Goal: Complete application form: Complete application form

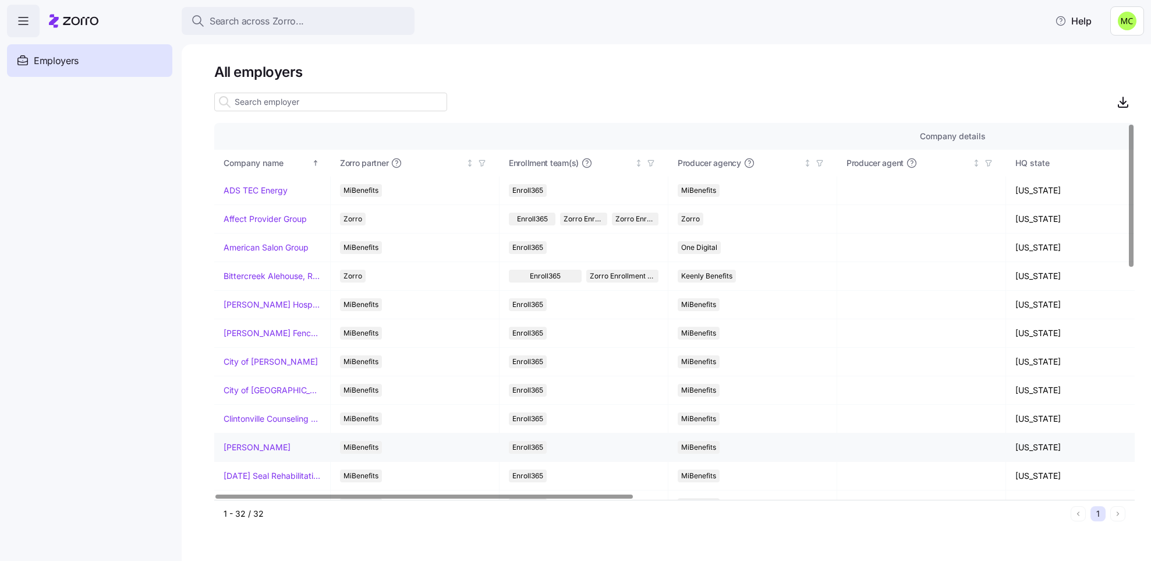
click at [249, 449] on link "Dayton Andrews" at bounding box center [257, 447] width 67 height 12
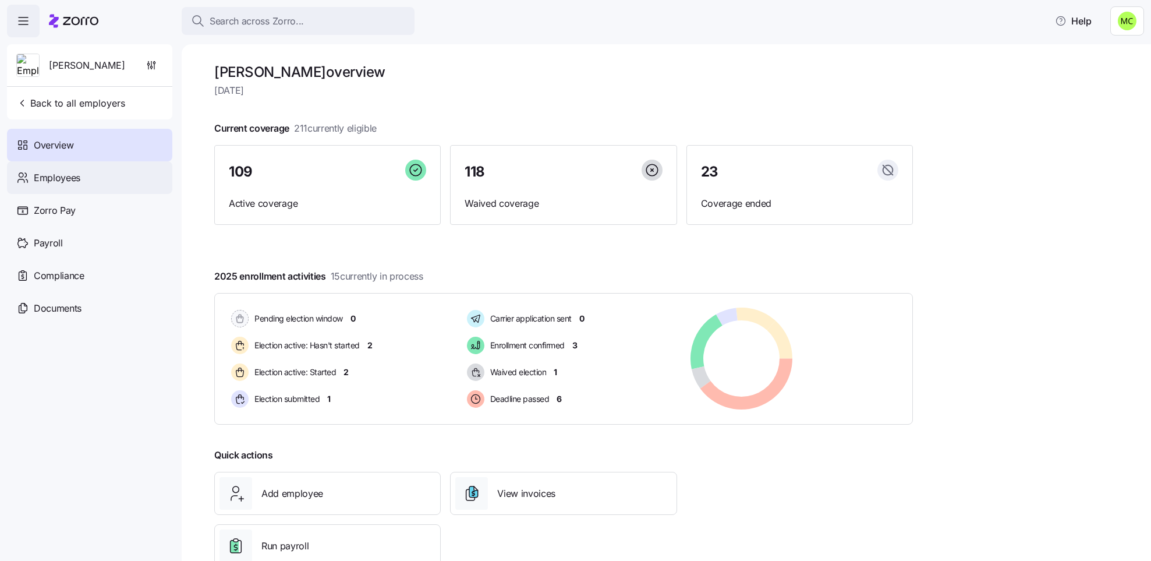
click at [88, 179] on div "Employees" at bounding box center [89, 177] width 165 height 33
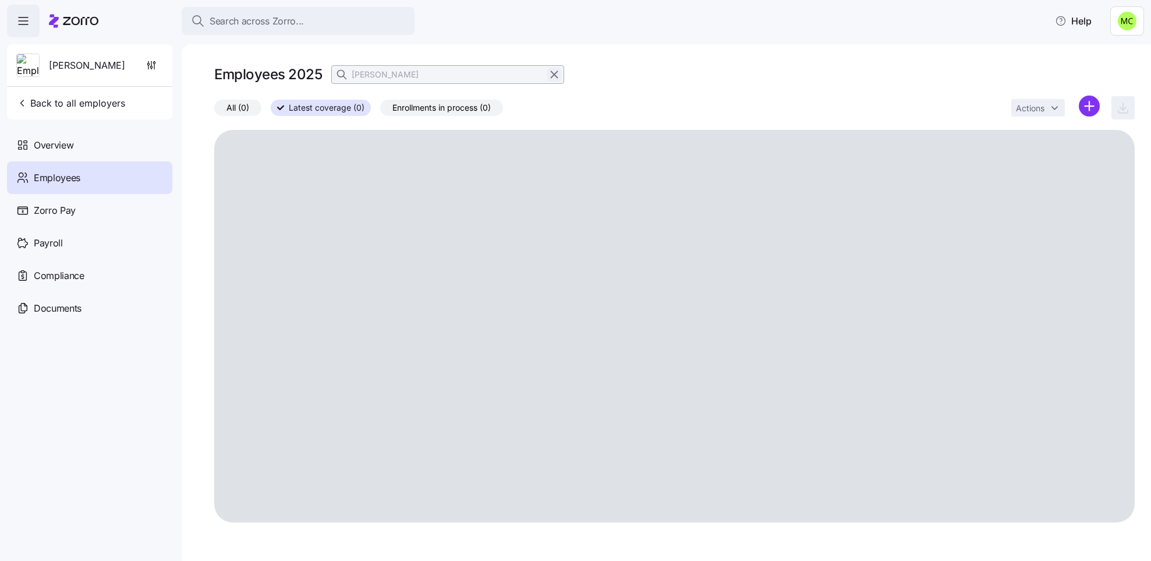
click at [554, 72] on icon "button" at bounding box center [554, 75] width 13 height 14
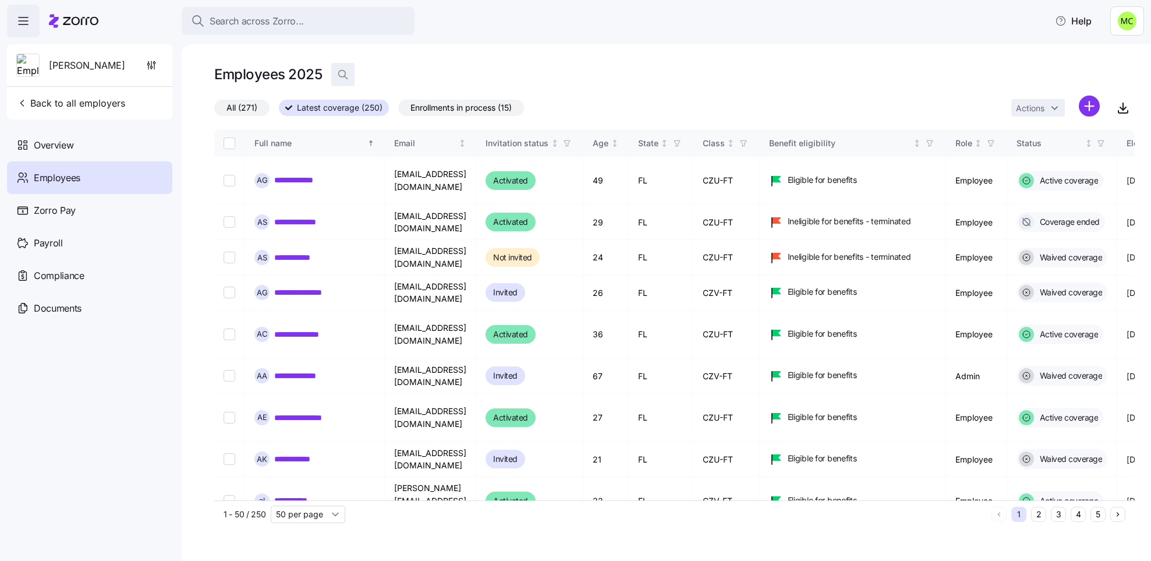
click at [341, 75] on icon "button" at bounding box center [343, 75] width 12 height 12
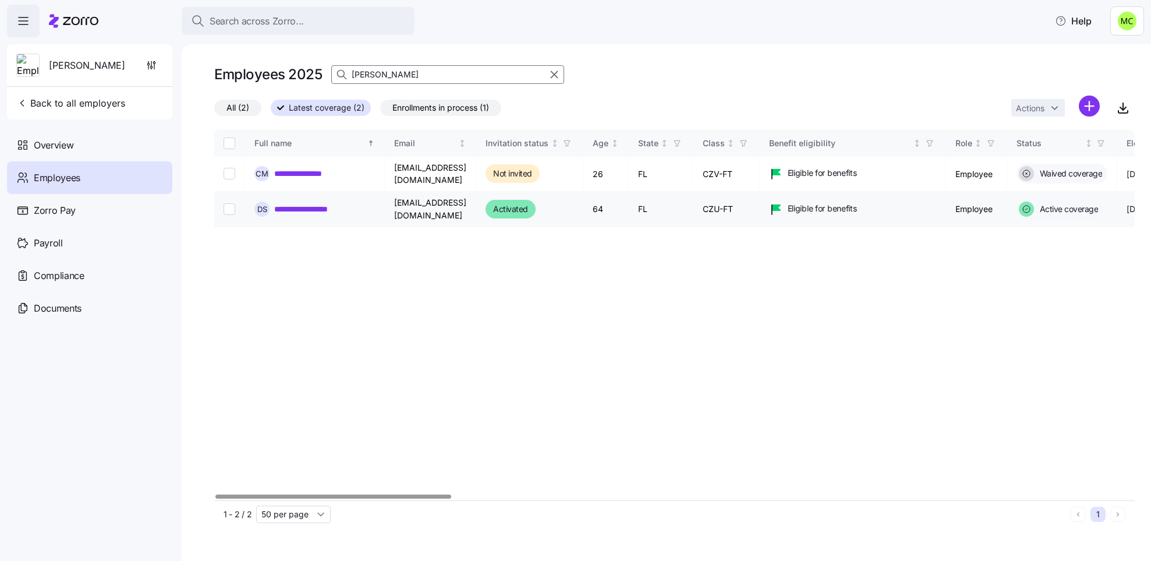
type input "dale"
click at [310, 203] on link "**********" at bounding box center [308, 209] width 69 height 12
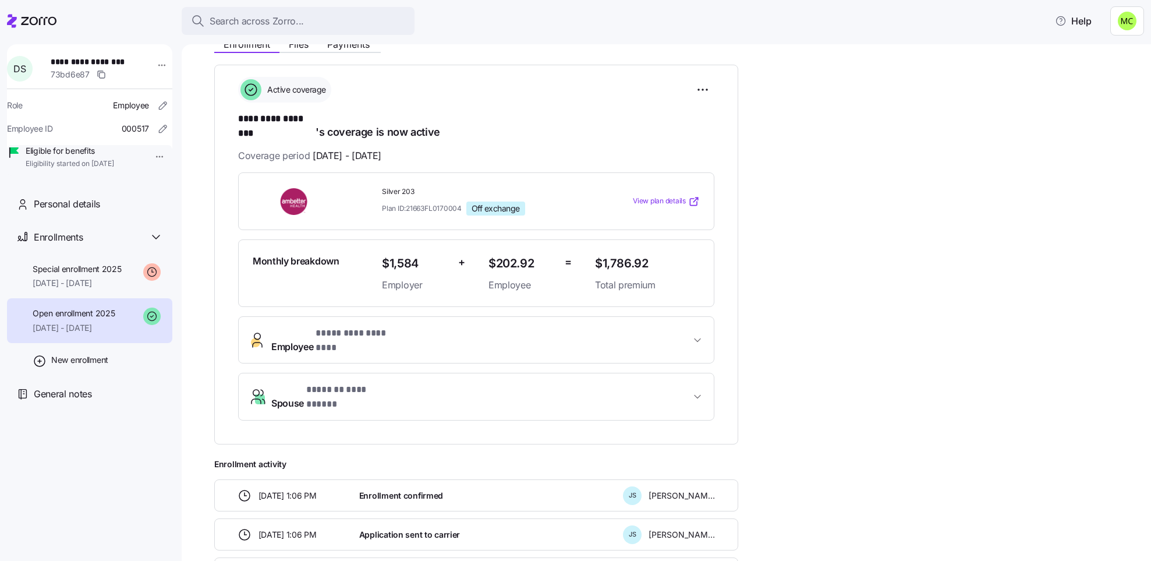
scroll to position [150, 0]
click at [73, 289] on span "09/01/2025 - 12/31/2025" at bounding box center [77, 283] width 89 height 12
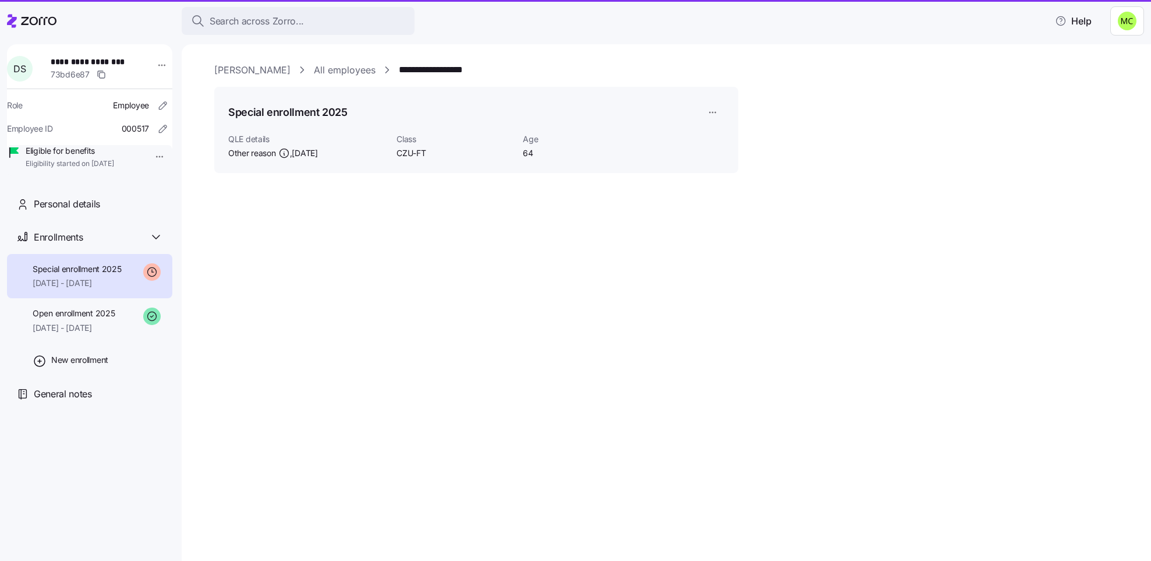
click at [73, 289] on span "09/01/2025 - 12/31/2025" at bounding box center [77, 283] width 89 height 12
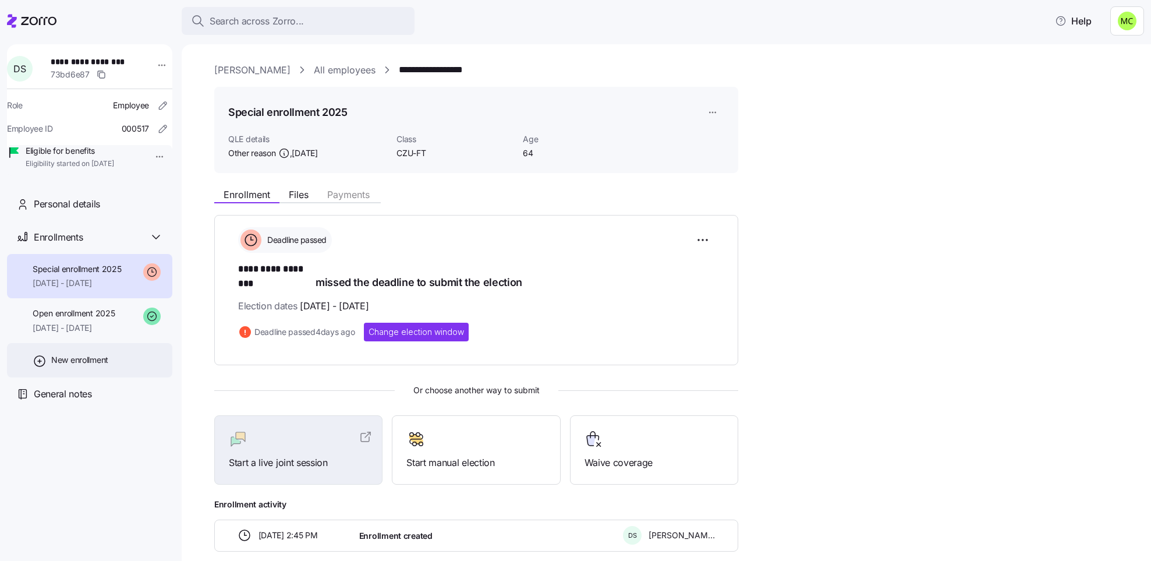
click at [40, 368] on icon at bounding box center [40, 361] width 14 height 14
click at [40, 374] on div at bounding box center [575, 280] width 1151 height 561
click at [40, 368] on icon at bounding box center [40, 361] width 14 height 14
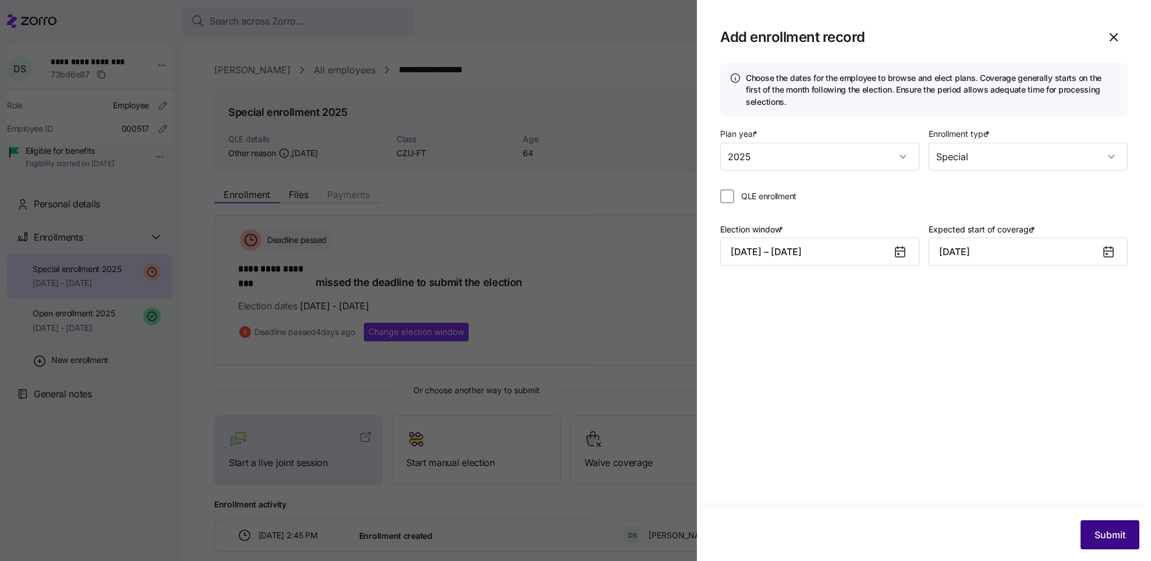
click at [1109, 531] on span "Submit" at bounding box center [1109, 534] width 31 height 14
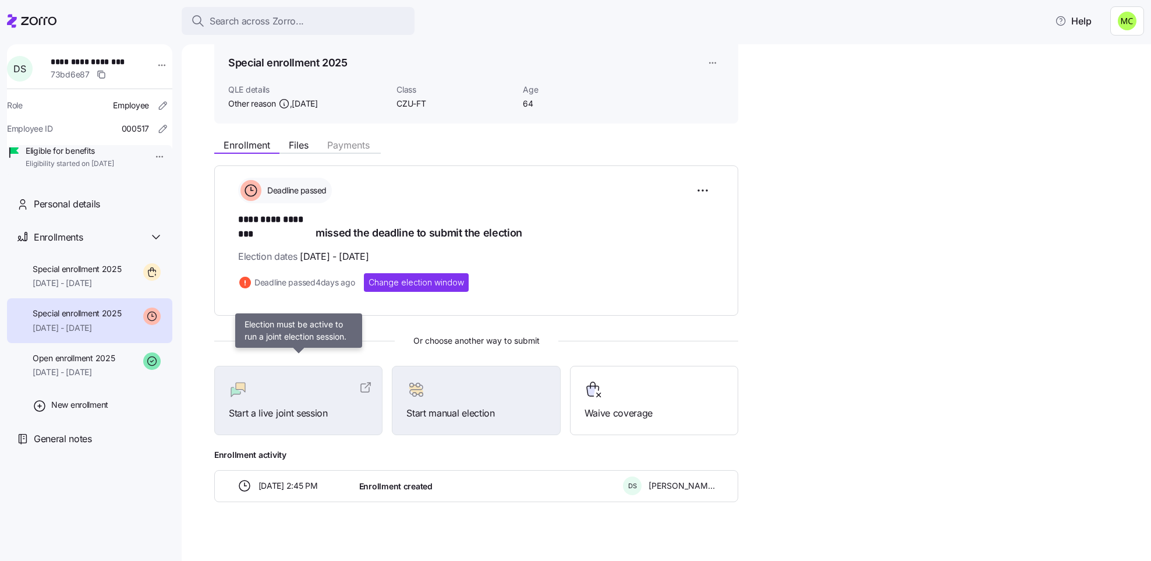
scroll to position [49, 0]
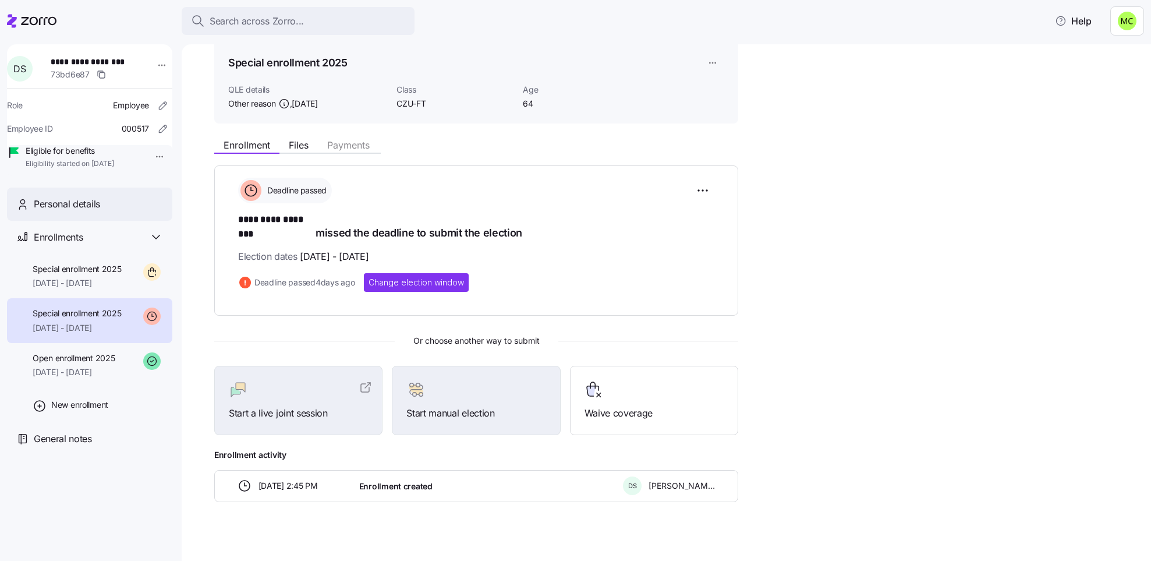
click at [96, 211] on span "Personal details" at bounding box center [67, 204] width 66 height 15
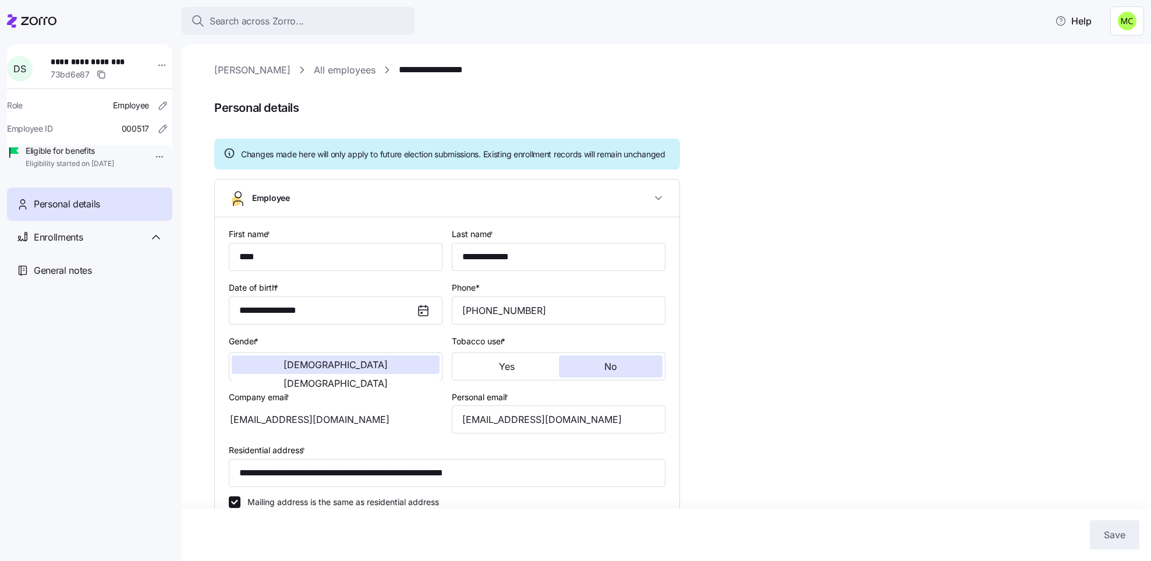
type input "CZU-FT"
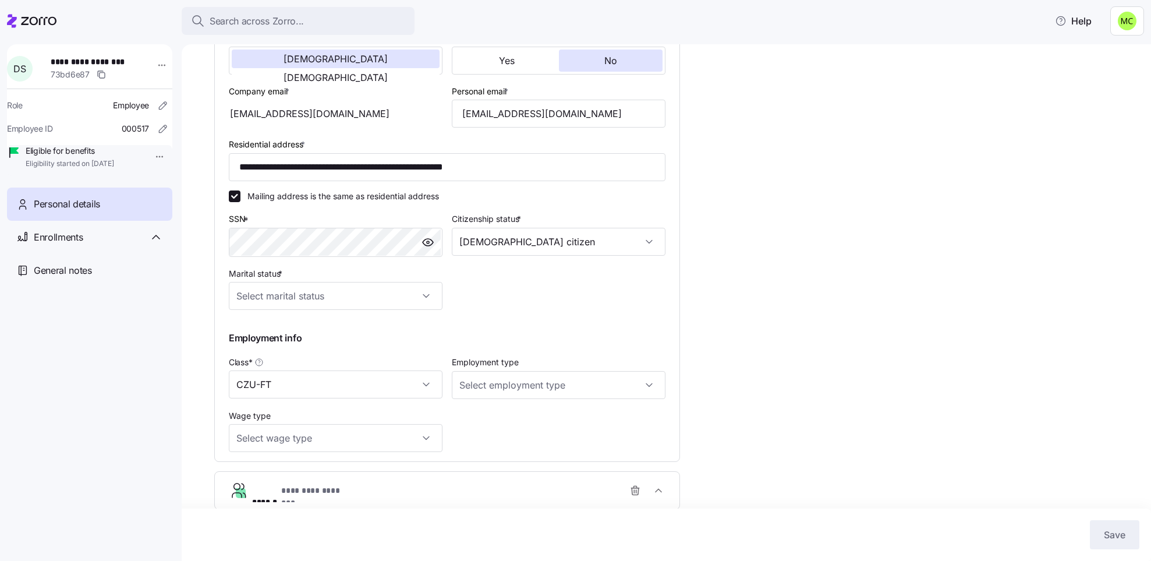
scroll to position [362, 0]
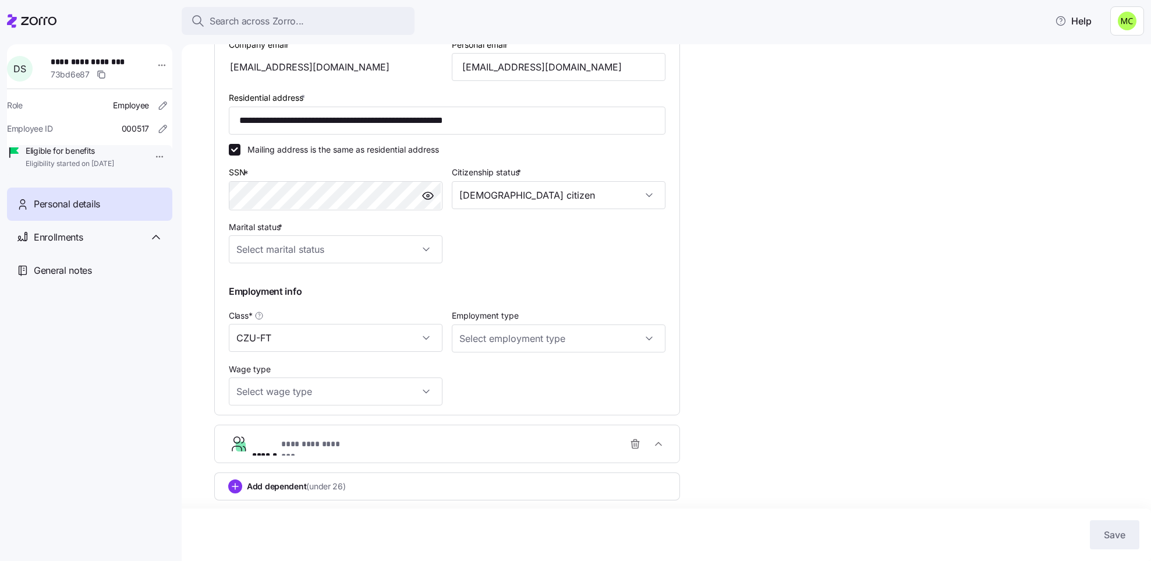
drag, startPoint x: 285, startPoint y: 409, endPoint x: 390, endPoint y: 444, distance: 110.3
click at [390, 444] on div "**********" at bounding box center [447, 163] width 466 height 673
click at [544, 448] on div "**********" at bounding box center [451, 443] width 399 height 23
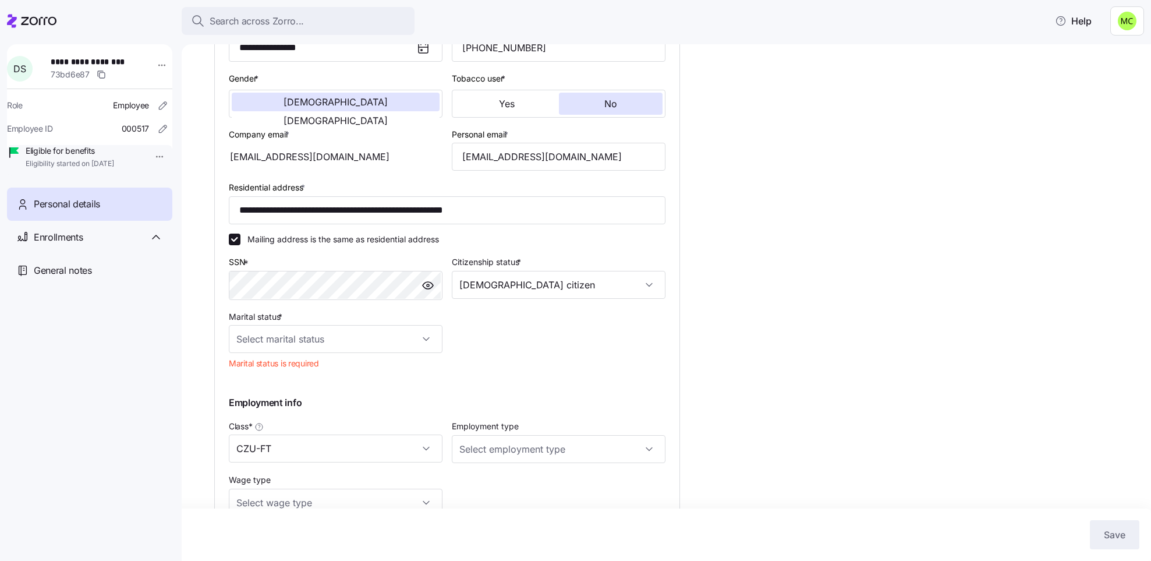
scroll to position [229, 0]
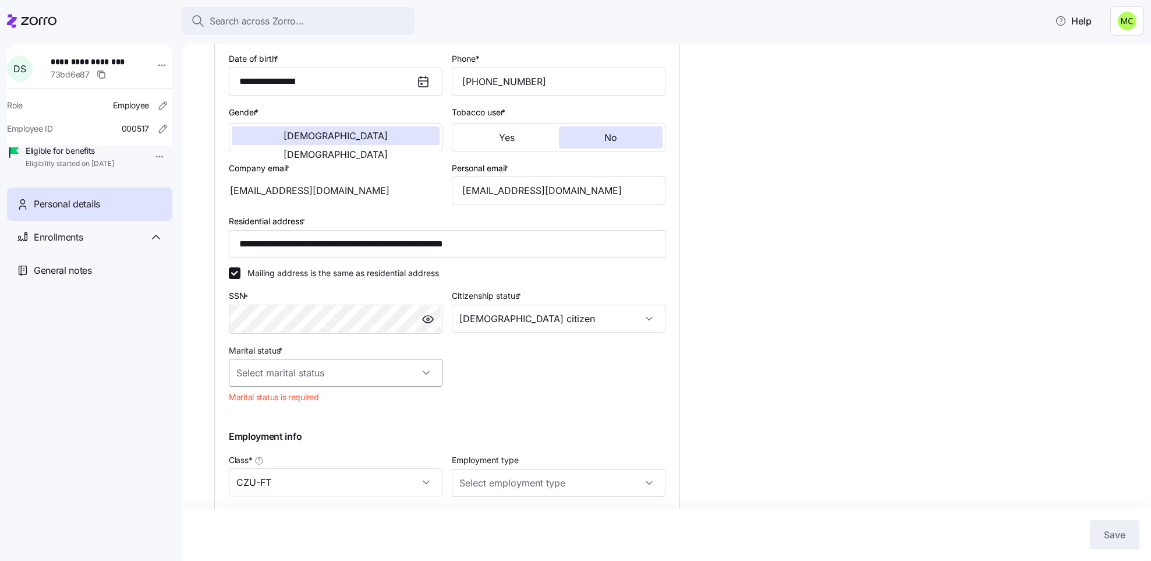
click at [427, 384] on input "Marital status *" at bounding box center [336, 373] width 214 height 28
click at [374, 444] on div "Married" at bounding box center [335, 442] width 204 height 24
type input "Married"
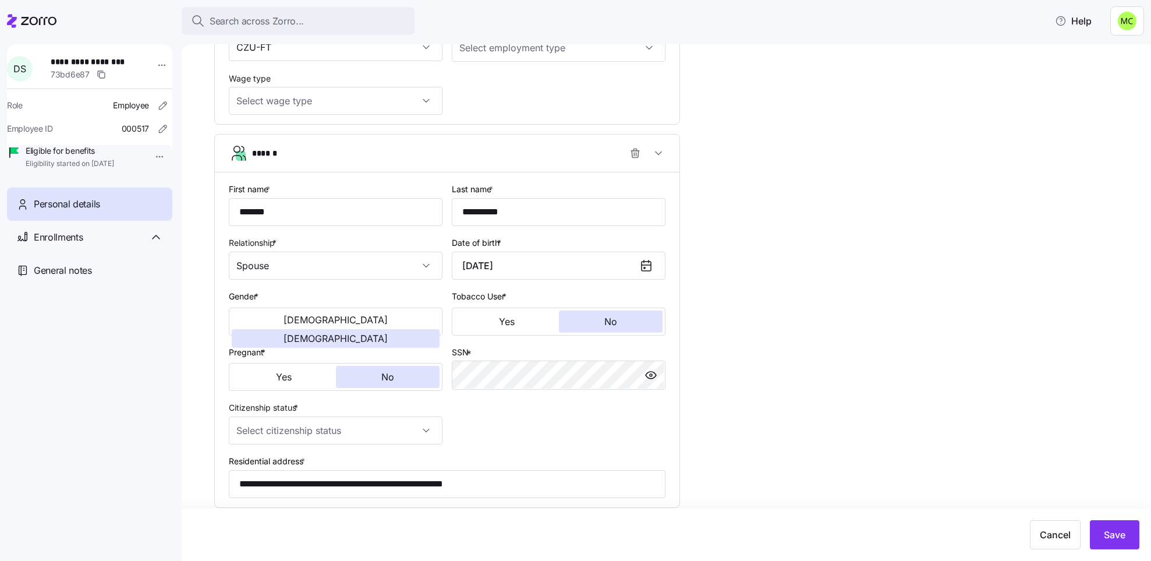
scroll to position [696, 0]
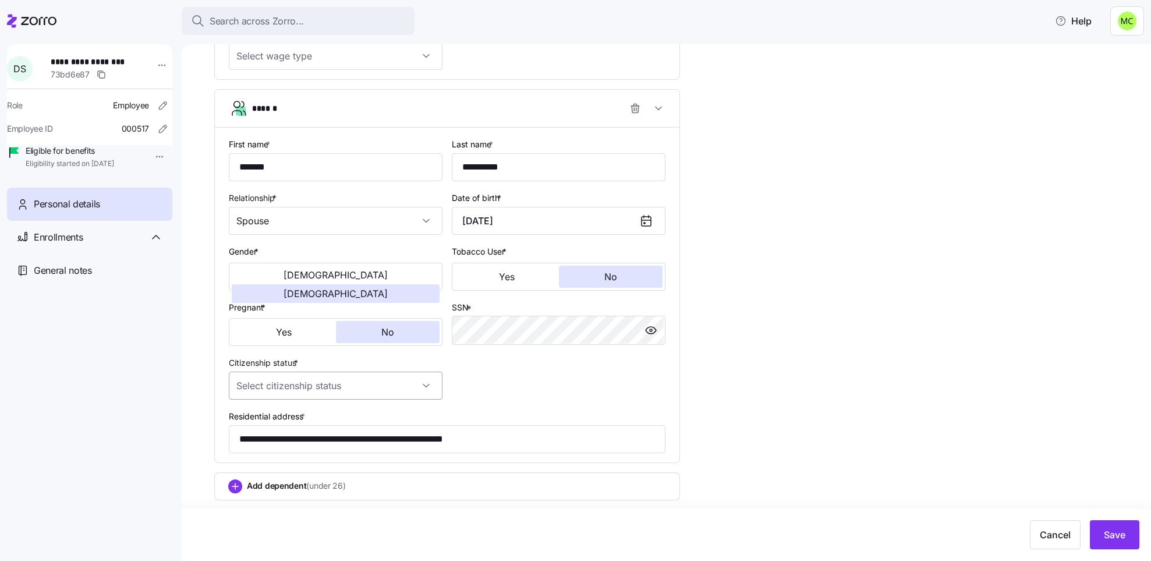
click at [428, 385] on input "Citizenship status *" at bounding box center [336, 385] width 214 height 28
click at [398, 419] on div "[DEMOGRAPHIC_DATA] citizen" at bounding box center [335, 421] width 204 height 24
type input "[DEMOGRAPHIC_DATA] citizen"
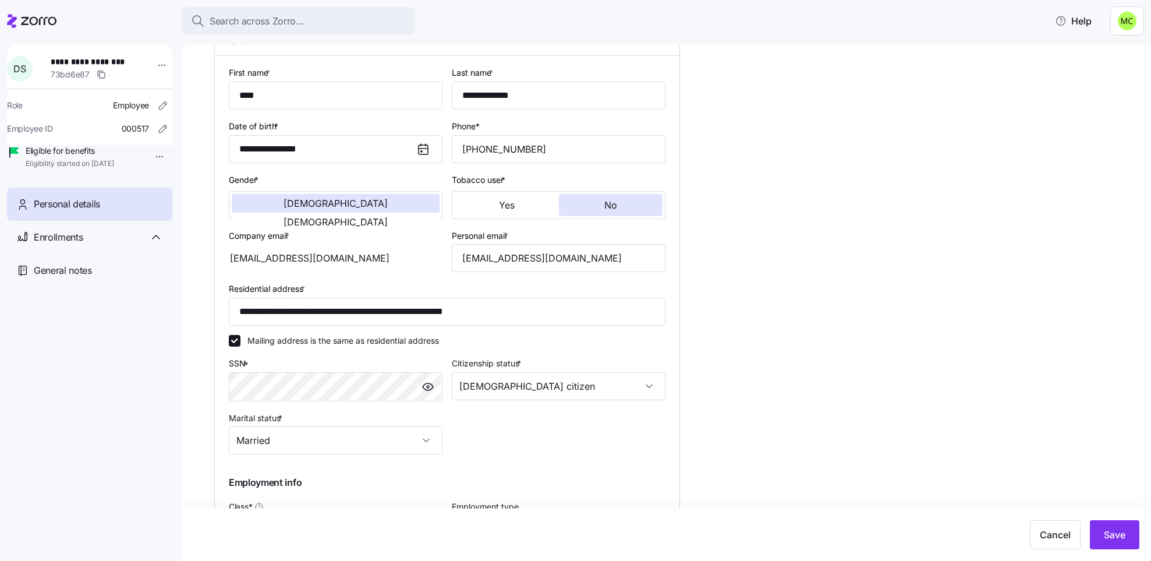
scroll to position [161, 0]
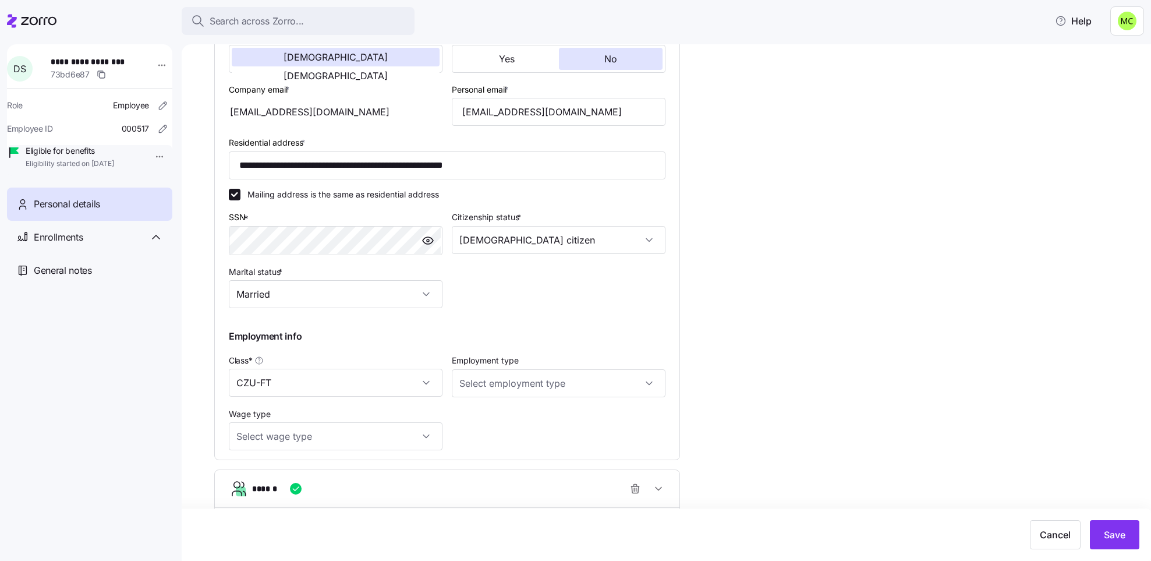
click at [510, 459] on div "**********" at bounding box center [447, 184] width 437 height 549
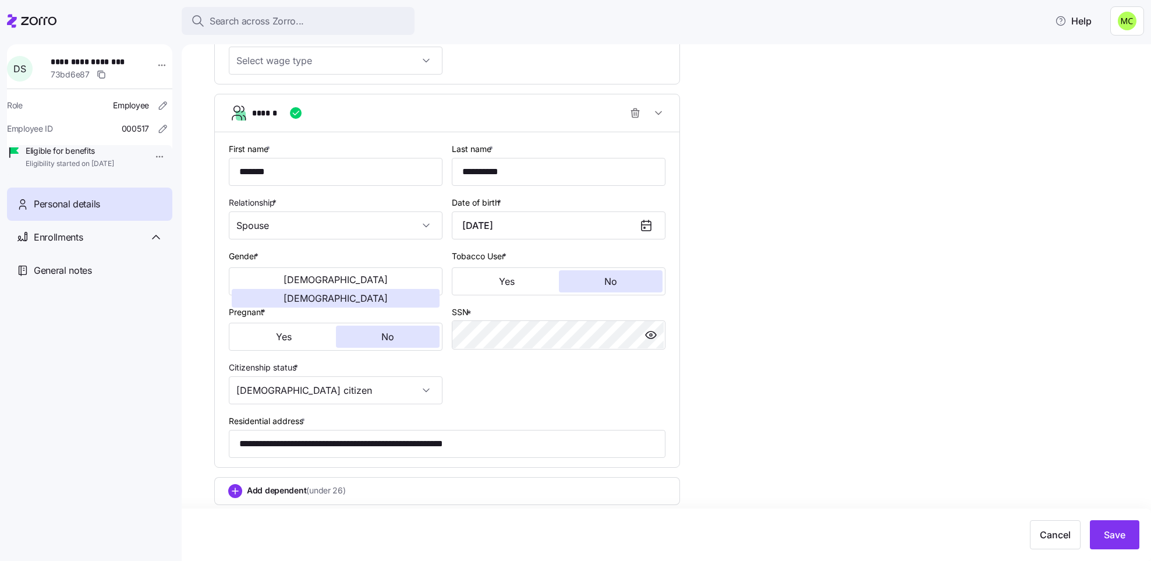
scroll to position [696, 0]
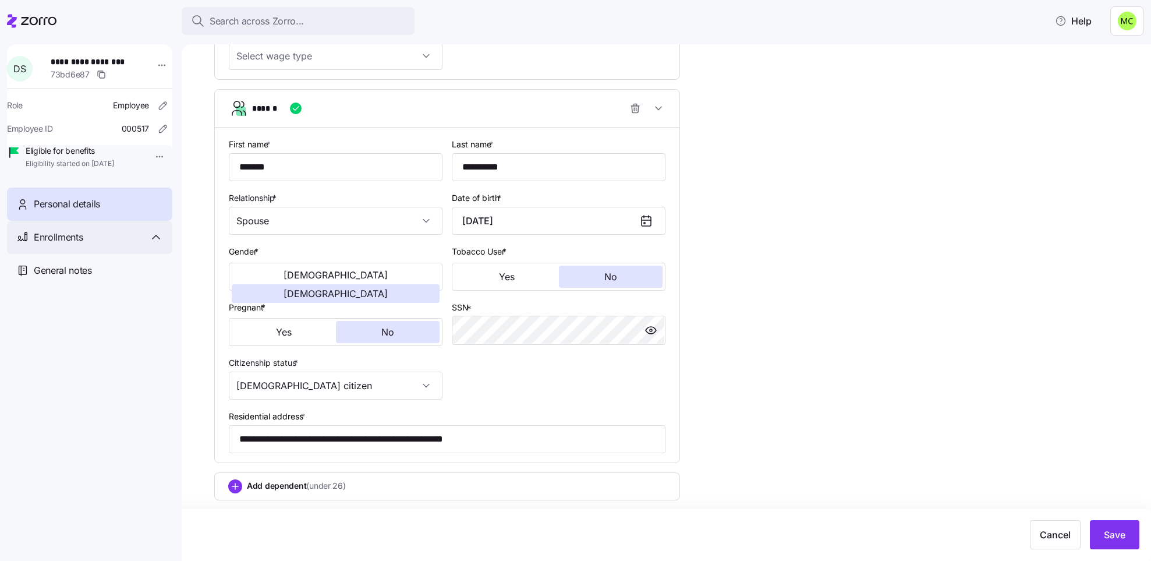
click at [153, 239] on icon at bounding box center [156, 236] width 7 height 3
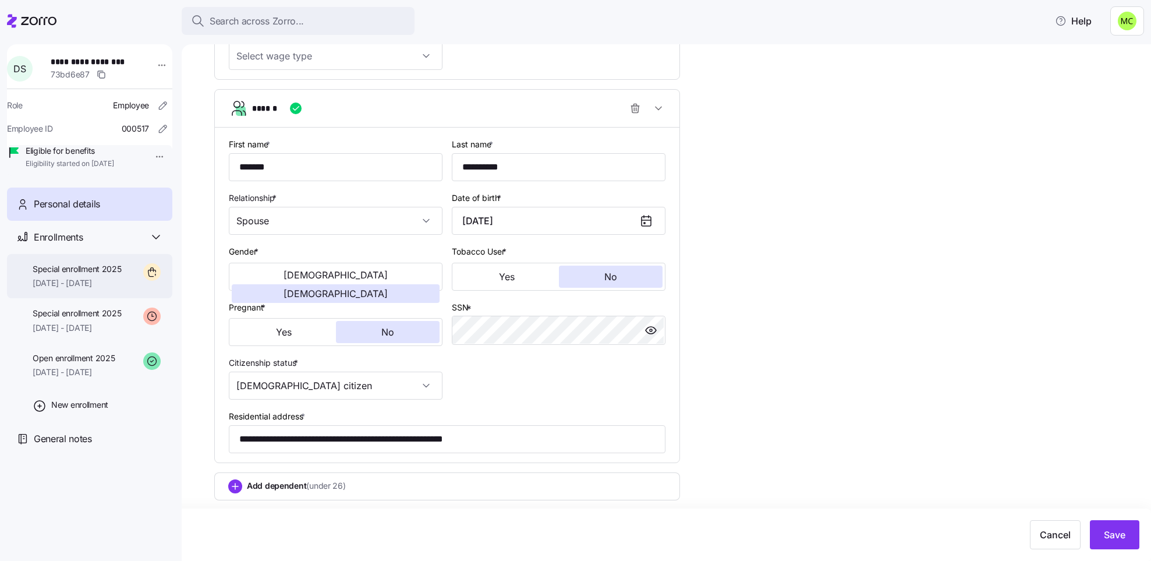
click at [109, 289] on span "11/01/2025 - 12/31/2025" at bounding box center [77, 283] width 89 height 12
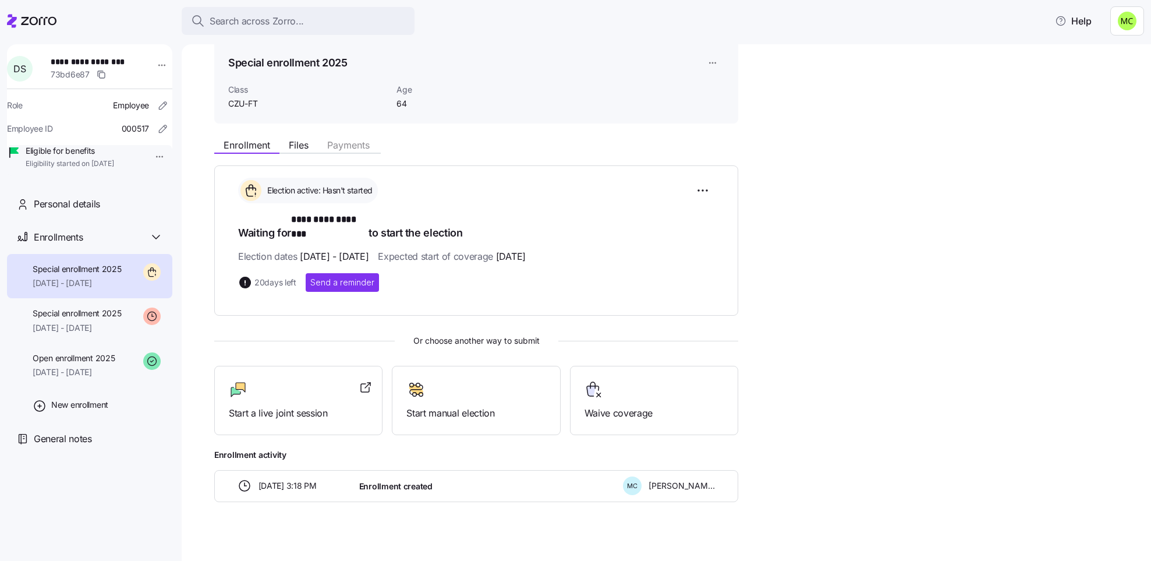
scroll to position [49, 0]
click at [343, 406] on span "Start a live joint session" at bounding box center [298, 413] width 139 height 15
click at [79, 364] on span "Open enrollment 2025" at bounding box center [74, 358] width 82 height 12
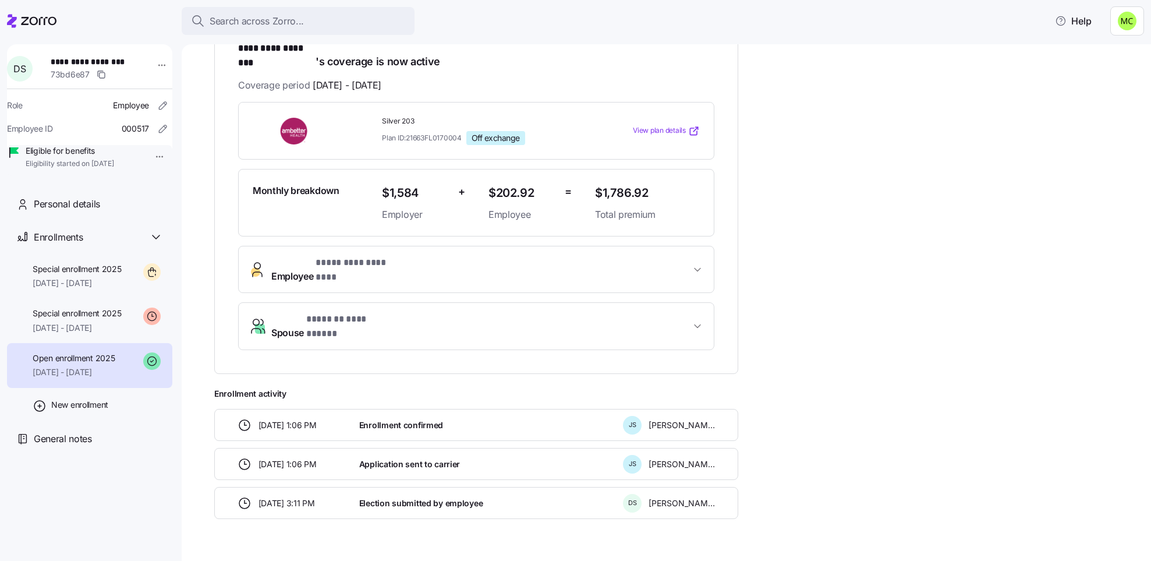
scroll to position [222, 0]
click at [769, 353] on div "**********" at bounding box center [674, 238] width 920 height 557
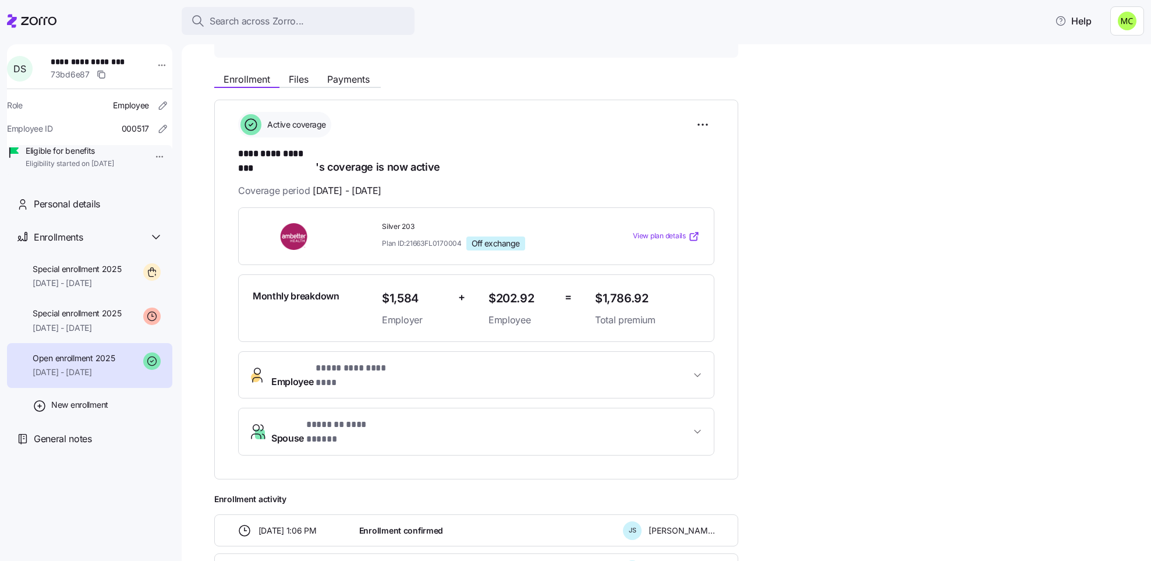
scroll to position [115, 0]
click at [89, 289] on div "Special enrollment 2025 11/01/2025 - 12/31/2025" at bounding box center [77, 276] width 89 height 26
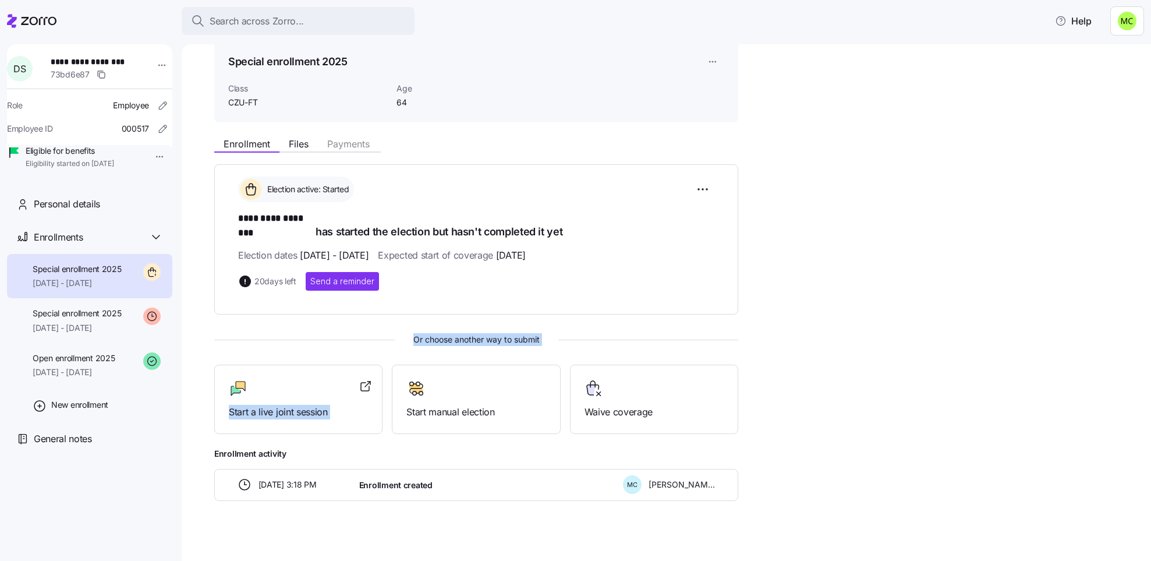
drag, startPoint x: 464, startPoint y: 365, endPoint x: 435, endPoint y: 317, distance: 56.7
click at [435, 317] on div "**********" at bounding box center [476, 332] width 524 height 336
click at [410, 333] on span "Or choose another way to submit" at bounding box center [476, 339] width 524 height 13
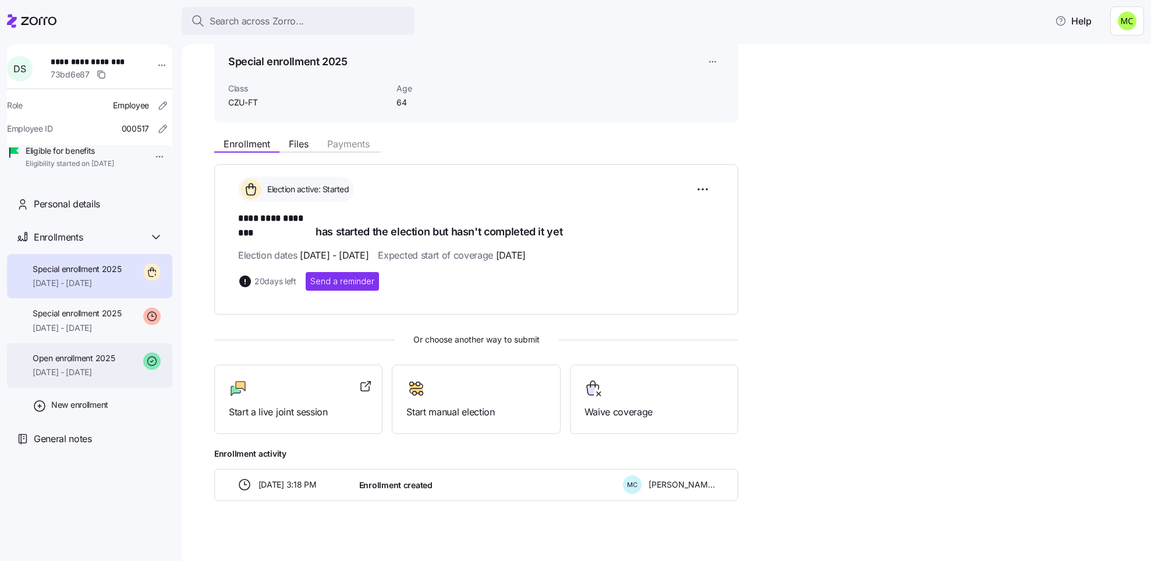
click at [70, 364] on span "Open enrollment 2025" at bounding box center [74, 358] width 82 height 12
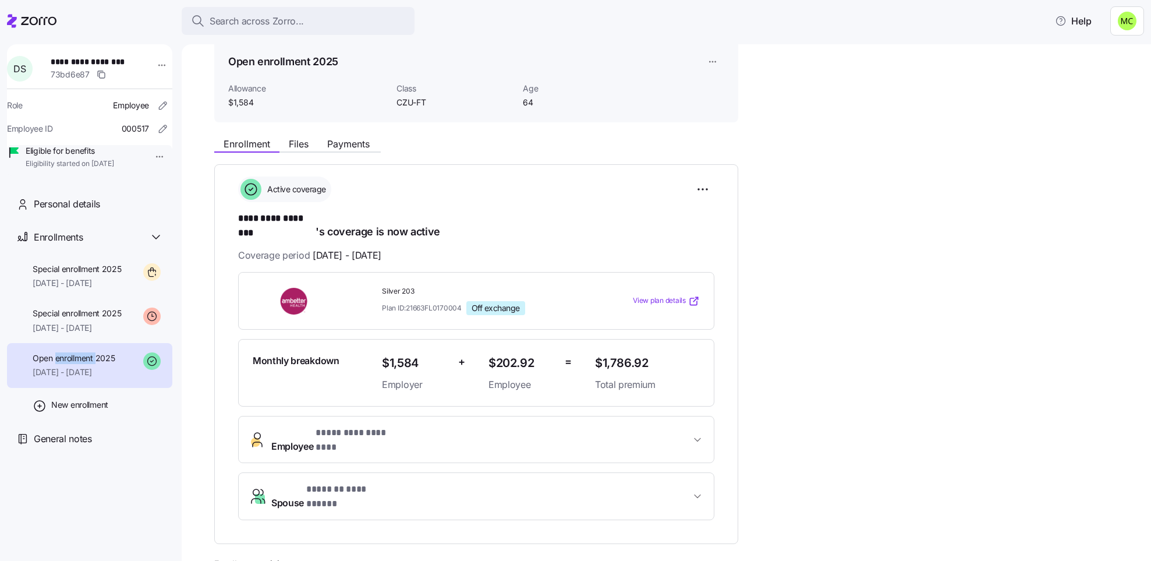
scroll to position [115, 0]
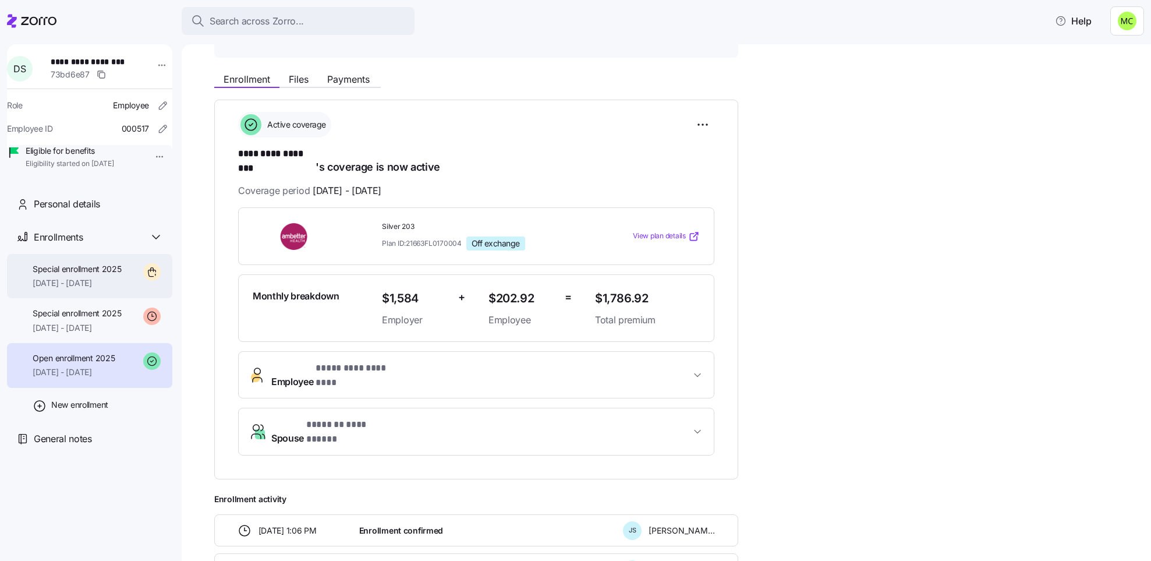
click at [96, 275] on span "Special enrollment 2025" at bounding box center [77, 269] width 89 height 12
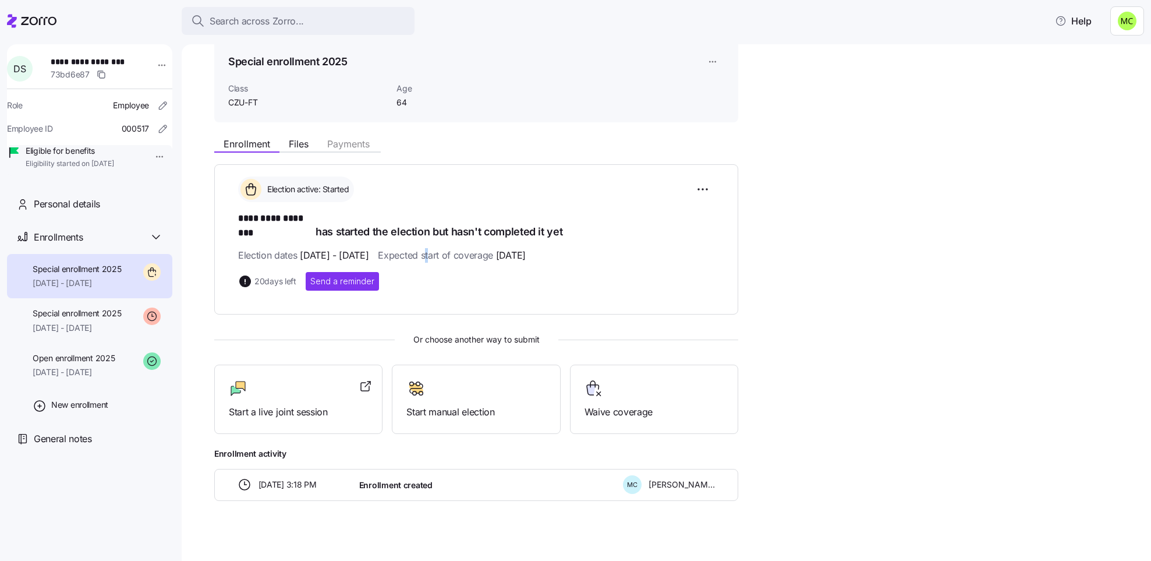
click at [467, 255] on div "**********" at bounding box center [476, 233] width 476 height 114
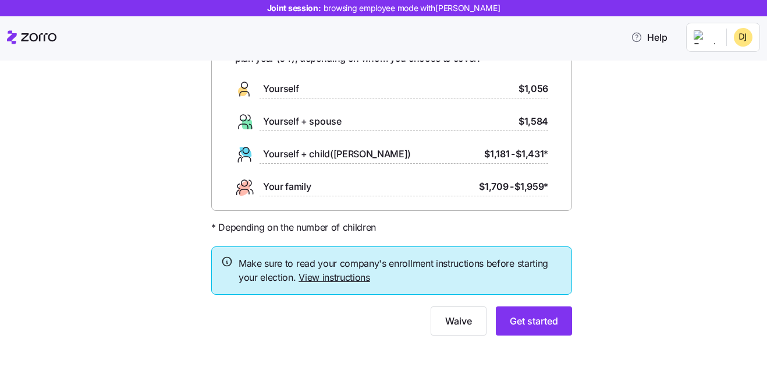
scroll to position [93, 0]
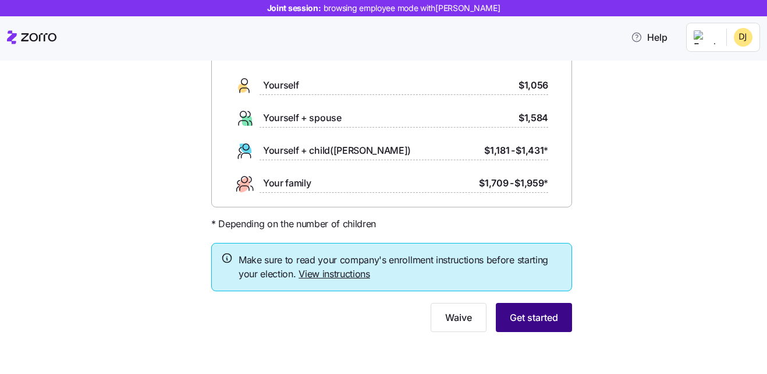
click at [529, 316] on span "Get started" at bounding box center [534, 317] width 48 height 14
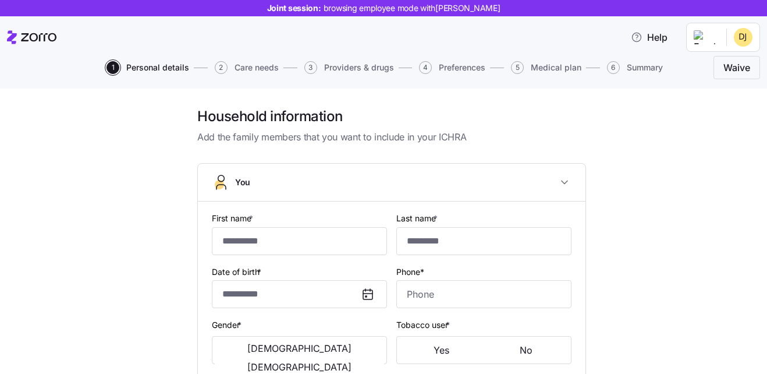
type input "****"
type input "**********"
type input "[EMAIL_ADDRESS][DOMAIN_NAME]"
type input "**********"
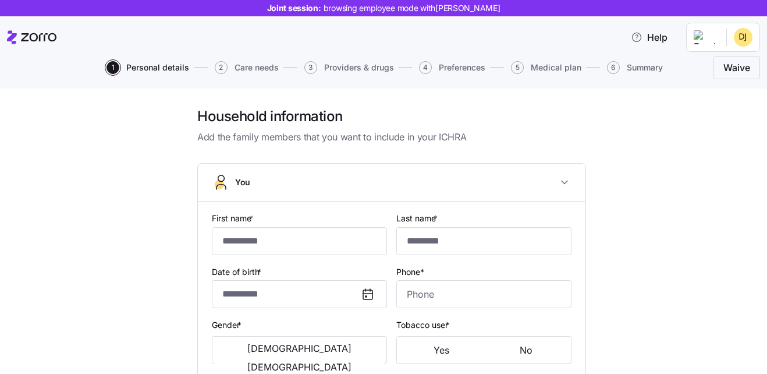
checkbox input "true"
type input "**********"
type input "[PHONE_NUMBER]"
type input "[DEMOGRAPHIC_DATA] citizen"
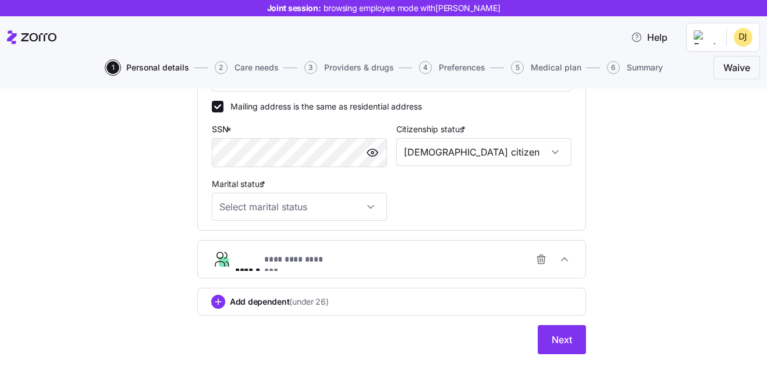
scroll to position [380, 0]
drag, startPoint x: 529, startPoint y: 316, endPoint x: 419, endPoint y: 283, distance: 114.9
click at [419, 283] on div "**********" at bounding box center [391, 68] width 389 height 570
click at [310, 207] on input "Marital status *" at bounding box center [299, 206] width 175 height 28
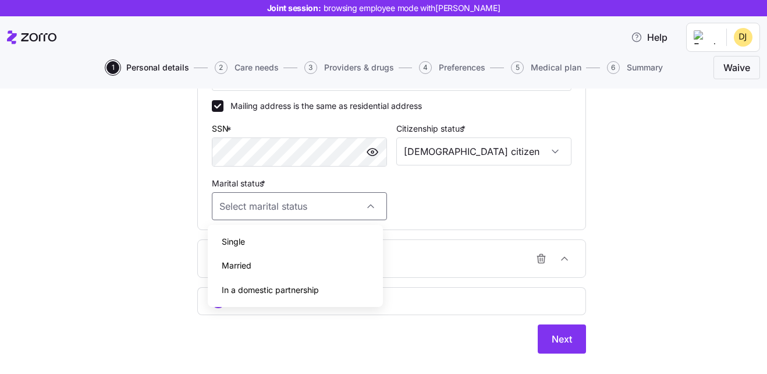
click at [258, 265] on div "Married" at bounding box center [295, 265] width 166 height 24
type input "Married"
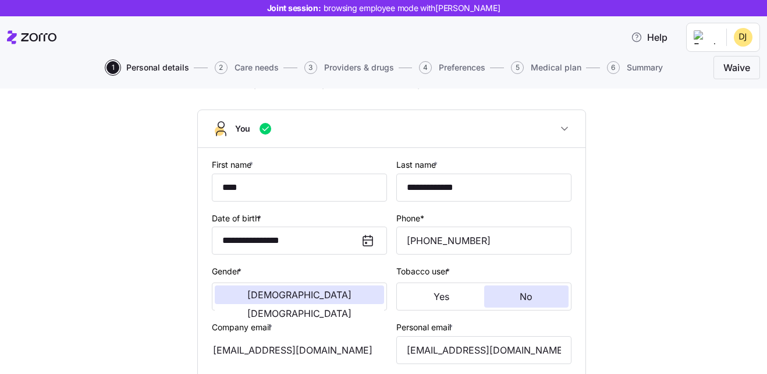
scroll to position [52, 0]
click at [263, 131] on icon "button" at bounding box center [266, 130] width 6 height 4
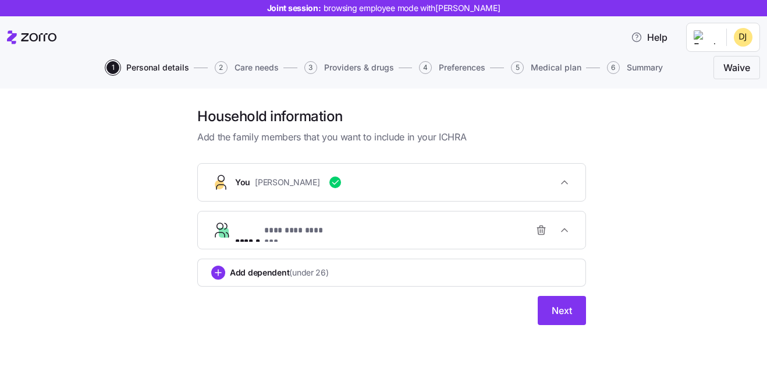
scroll to position [0, 0]
click at [356, 226] on div "**********" at bounding box center [396, 229] width 322 height 23
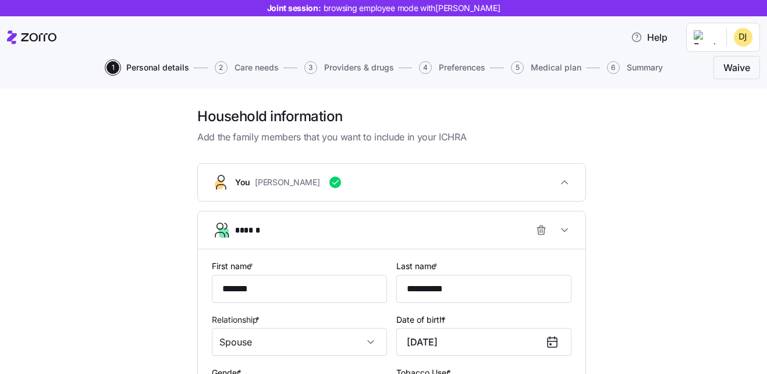
click at [356, 226] on div "******" at bounding box center [396, 229] width 322 height 23
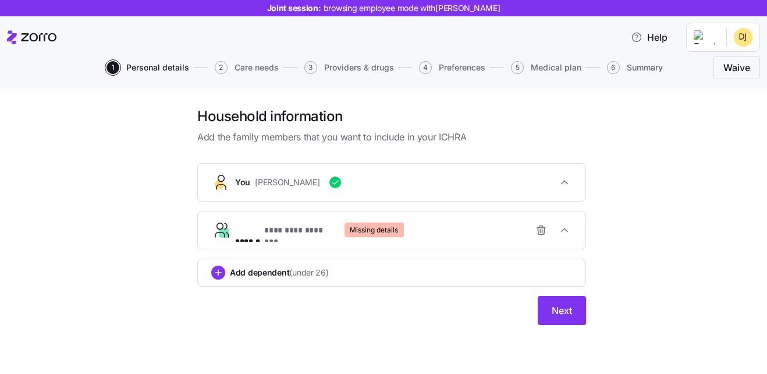
click at [356, 226] on span "Missing details" at bounding box center [374, 229] width 48 height 15
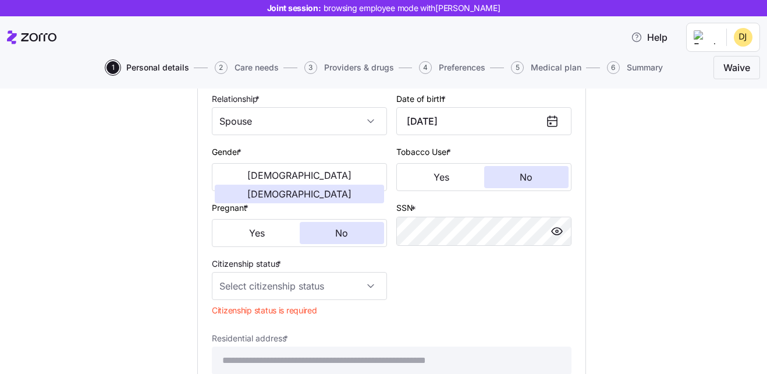
scroll to position [248, 0]
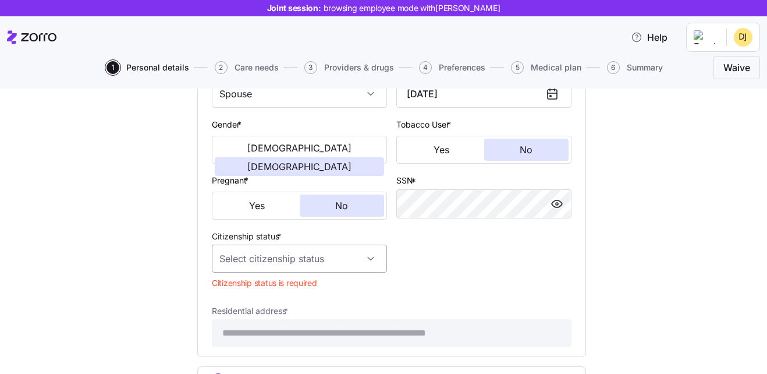
click at [317, 251] on input "Citizenship status *" at bounding box center [299, 258] width 175 height 28
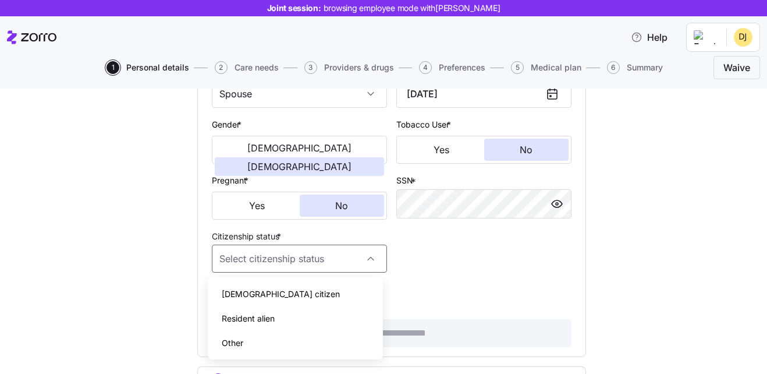
click at [287, 289] on div "[DEMOGRAPHIC_DATA] citizen" at bounding box center [295, 294] width 166 height 24
type input "[DEMOGRAPHIC_DATA] citizen"
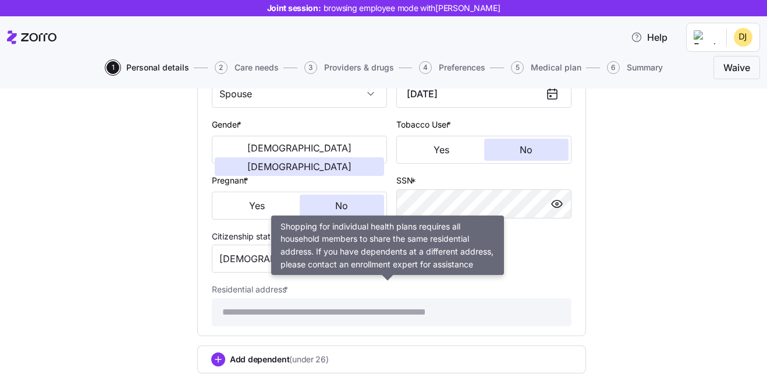
click at [406, 293] on div "**********" at bounding box center [392, 304] width 360 height 44
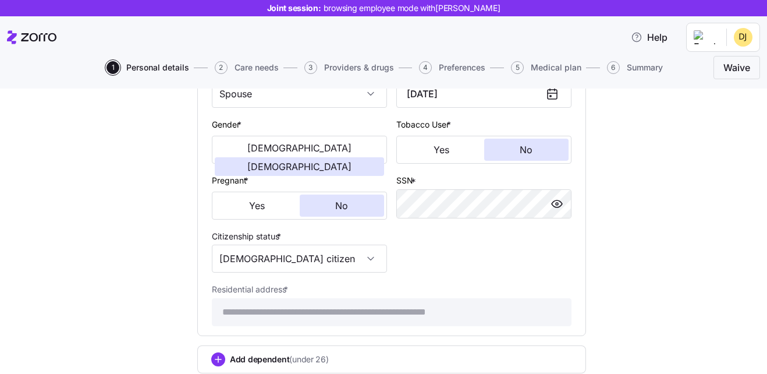
click at [406, 293] on div "**********" at bounding box center [392, 304] width 360 height 44
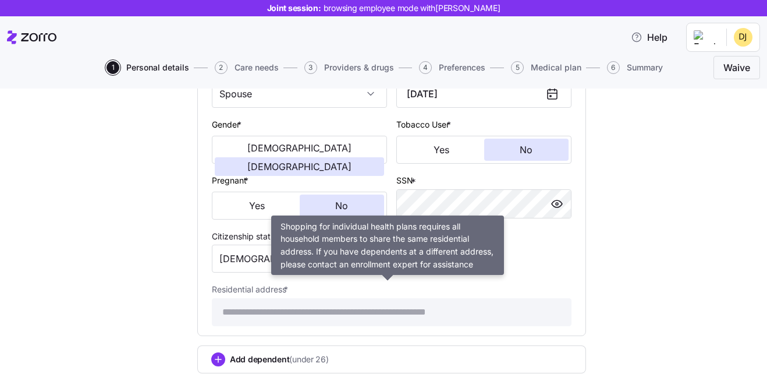
click at [419, 292] on div "**********" at bounding box center [392, 304] width 360 height 44
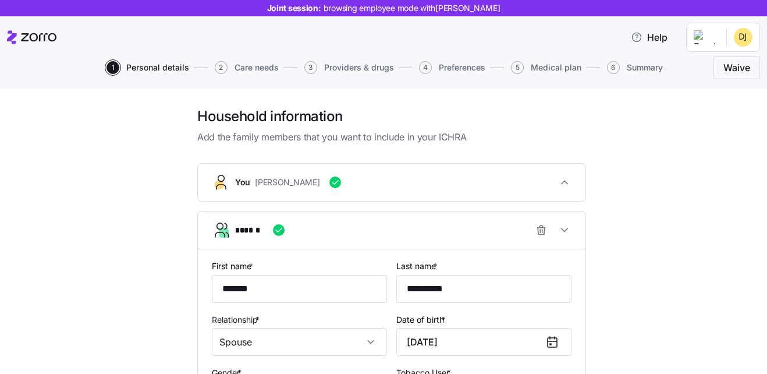
scroll to position [0, 0]
click at [398, 187] on div "You [PERSON_NAME]" at bounding box center [396, 182] width 322 height 12
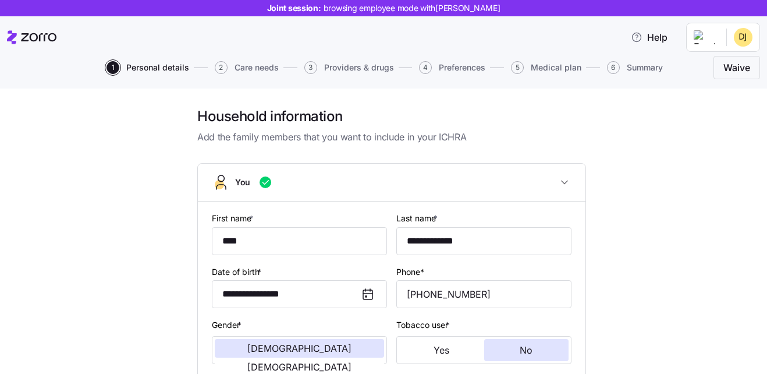
click at [398, 187] on div "You" at bounding box center [396, 182] width 322 height 12
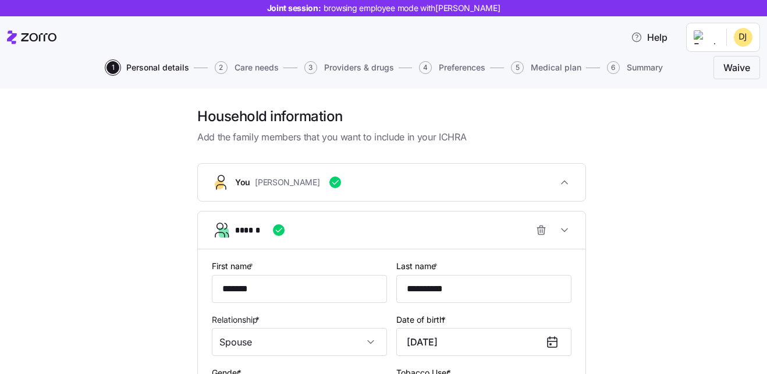
click at [398, 187] on div "You [PERSON_NAME]" at bounding box center [396, 182] width 322 height 12
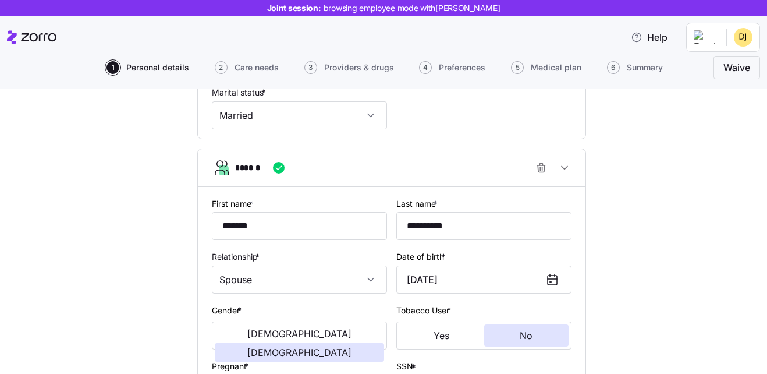
scroll to position [474, 0]
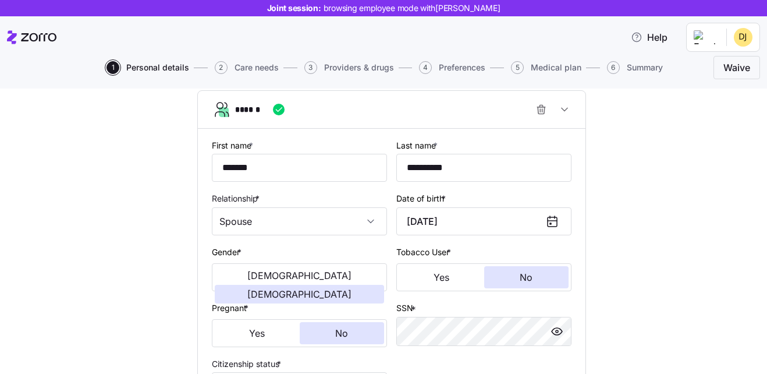
click at [462, 268] on button "Yes" at bounding box center [441, 277] width 85 height 22
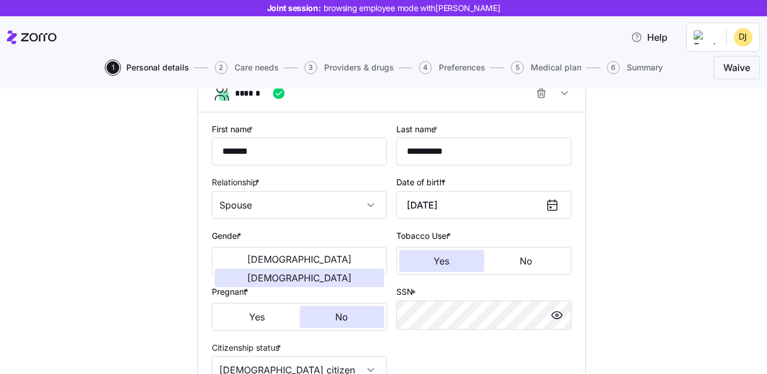
scroll to position [546, 0]
click at [508, 264] on button "No" at bounding box center [526, 260] width 85 height 22
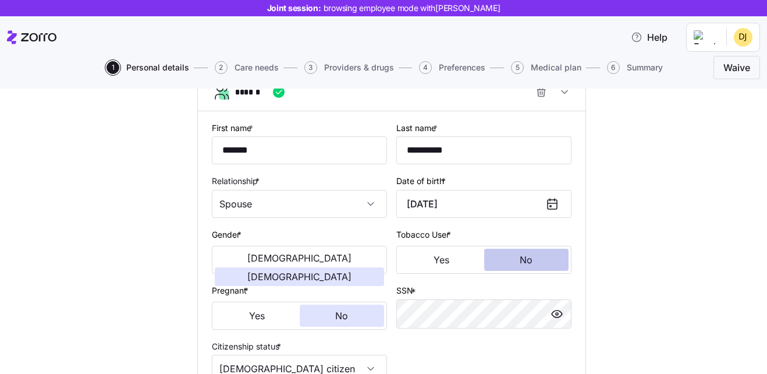
click at [508, 264] on button "No" at bounding box center [526, 260] width 85 height 22
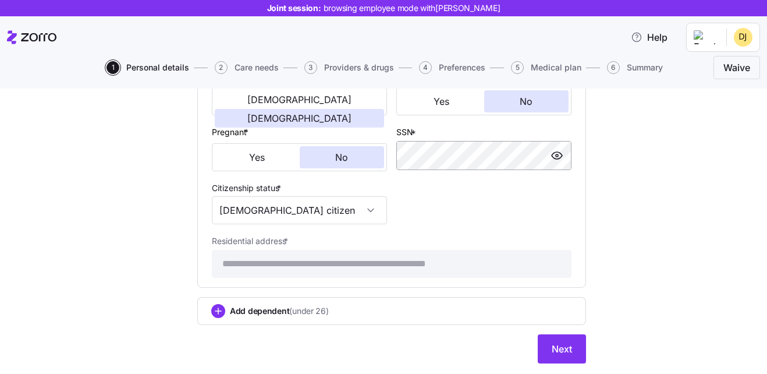
scroll to position [704, 0]
click at [510, 302] on div "Add dependent (under 26)" at bounding box center [391, 311] width 389 height 28
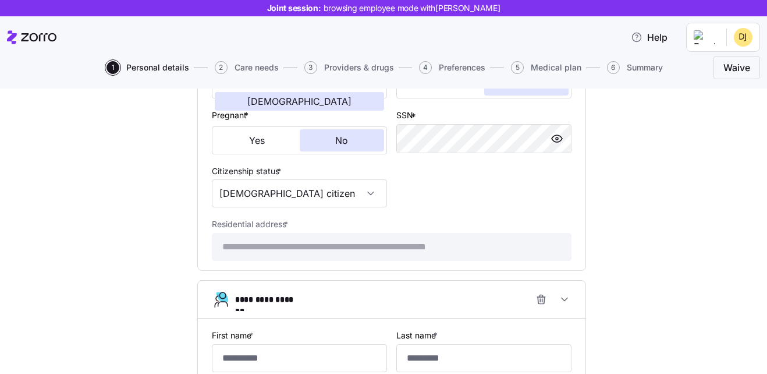
scroll to position [722, 0]
click at [538, 299] on icon "button" at bounding box center [541, 299] width 7 height 7
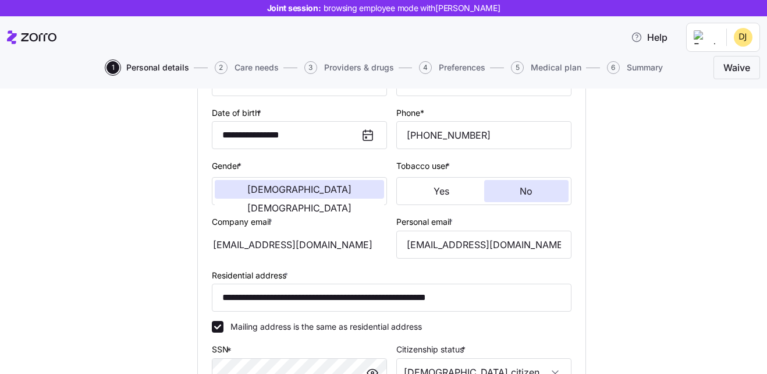
scroll to position [145, 0]
